Goal: Find specific page/section

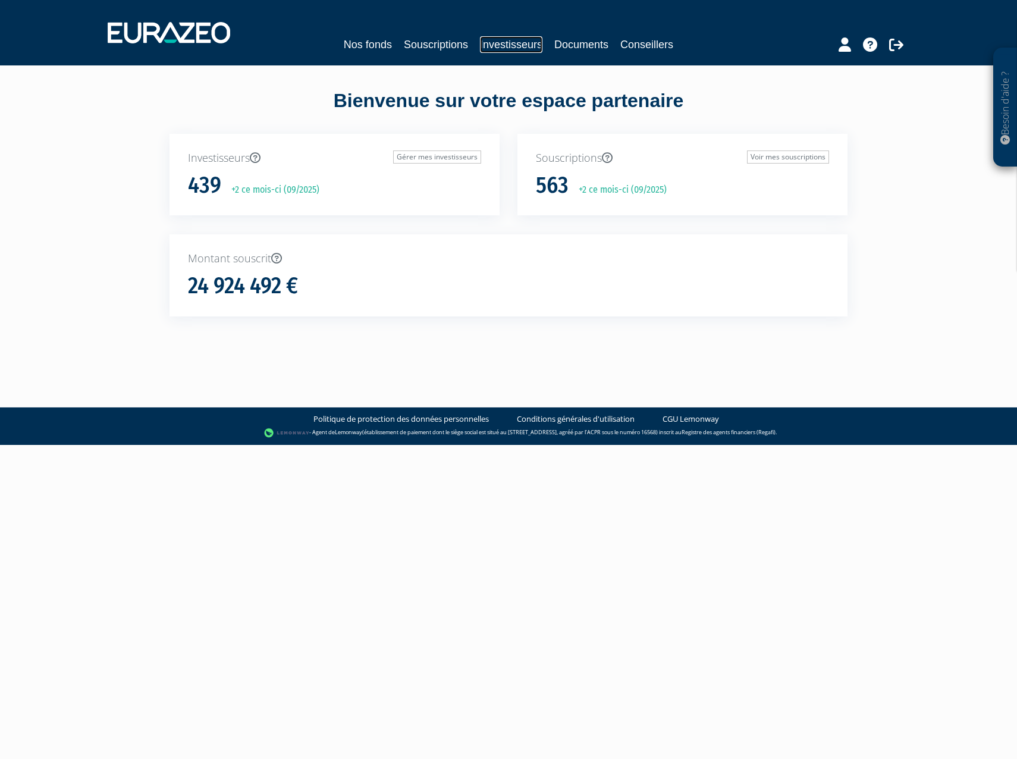
click at [502, 47] on link "Investisseurs" at bounding box center [511, 44] width 62 height 17
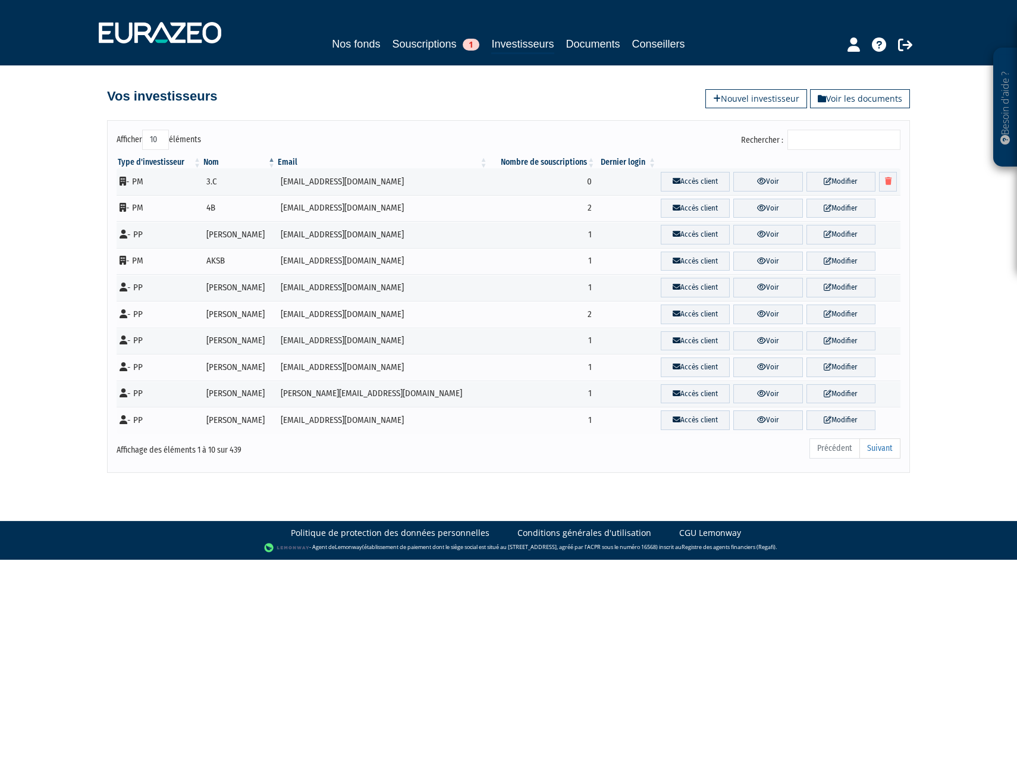
click at [816, 139] on input "Rechercher :" at bounding box center [843, 140] width 113 height 20
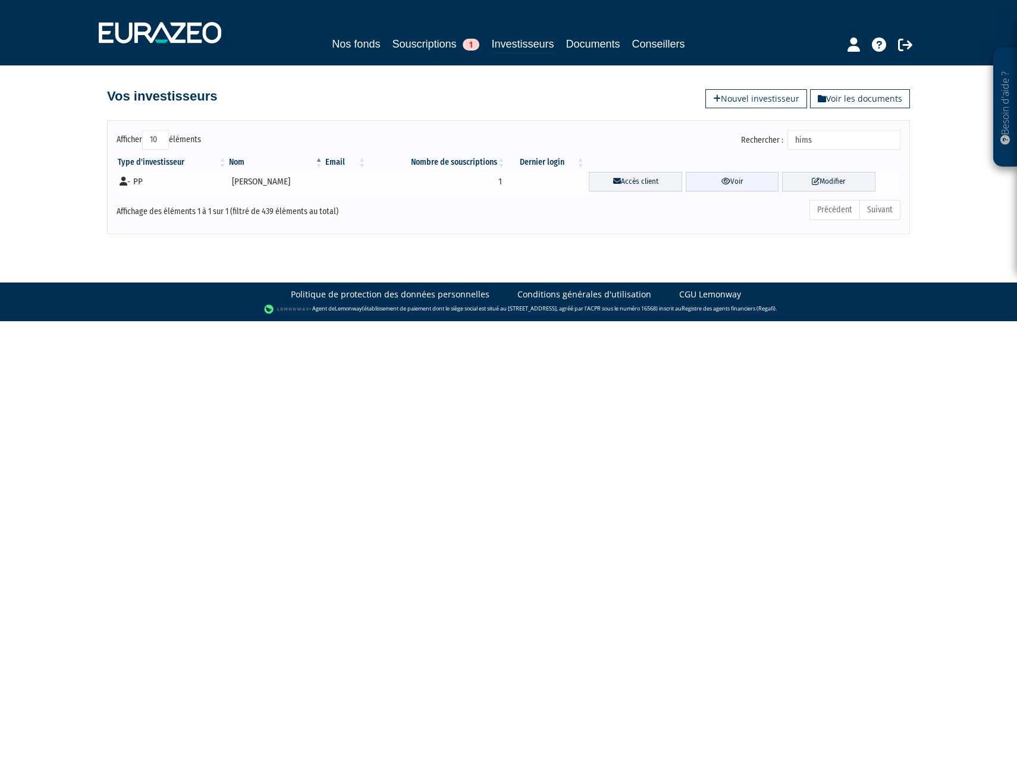
type input "hims"
click at [733, 188] on link "Voir" at bounding box center [731, 182] width 93 height 20
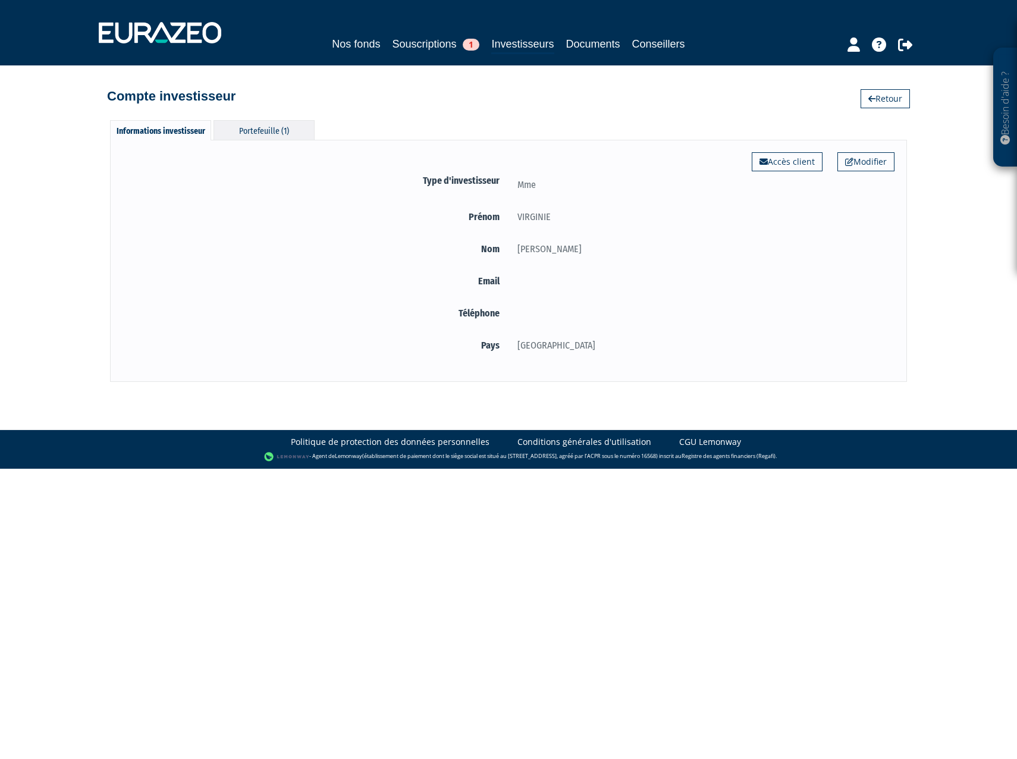
click at [295, 130] on div "Portefeuille (1)" at bounding box center [263, 130] width 101 height 20
